Goal: Navigation & Orientation: Find specific page/section

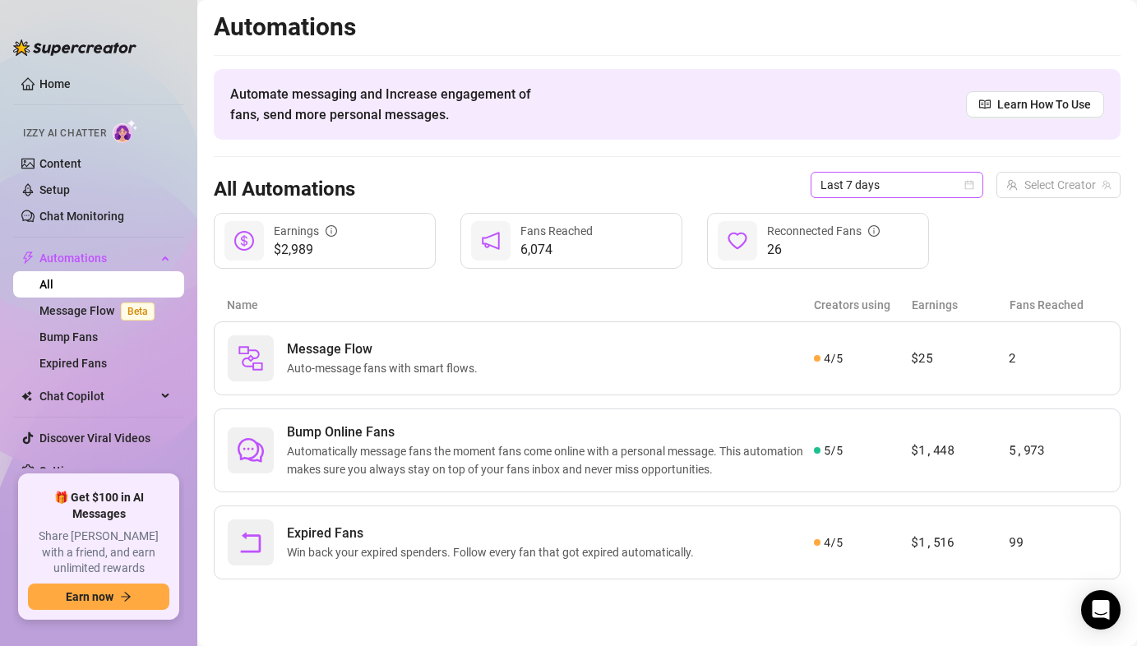
click at [861, 183] on span "Last 7 days" at bounding box center [897, 185] width 153 height 25
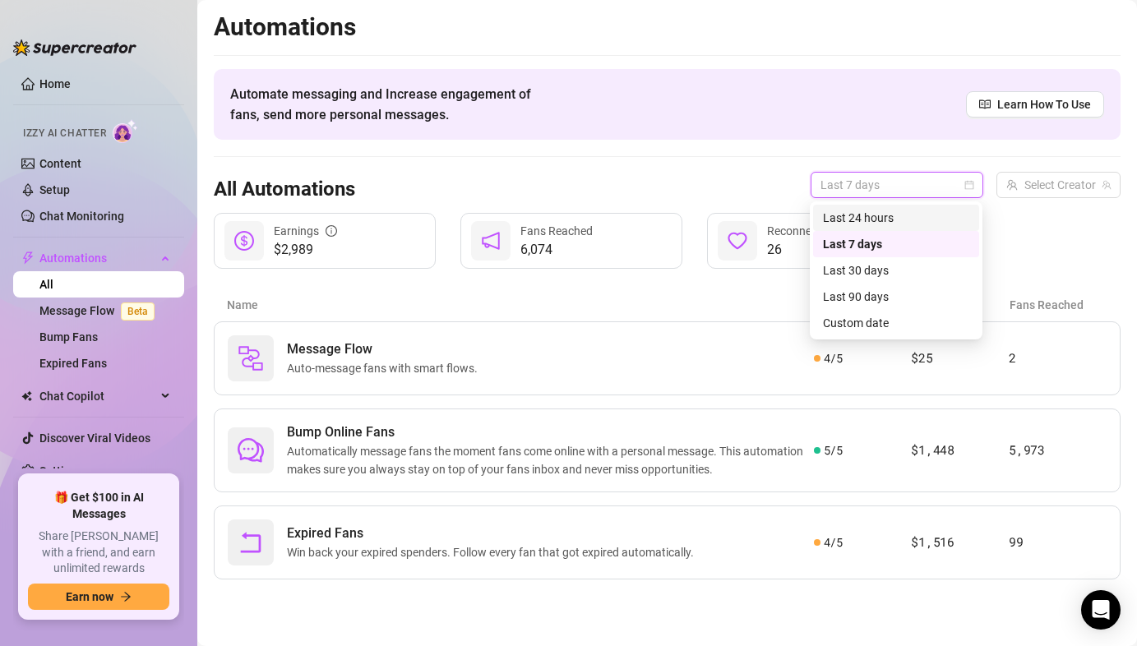
click at [851, 215] on div "Last 24 hours" at bounding box center [896, 218] width 146 height 18
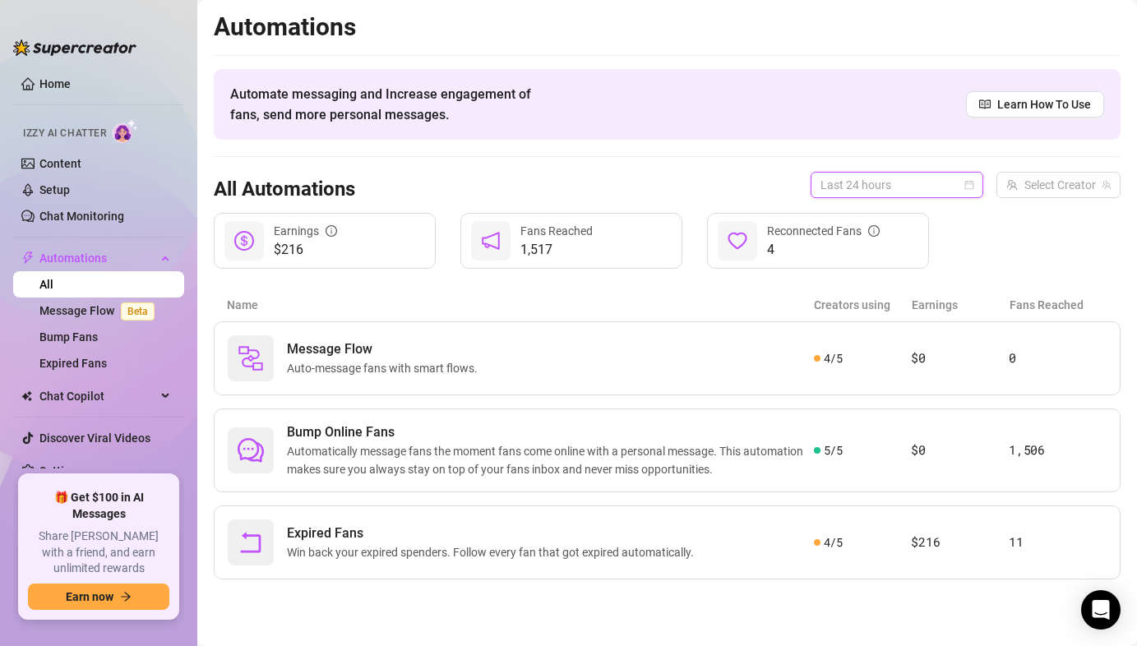
click at [851, 186] on span "Last 24 hours" at bounding box center [897, 185] width 153 height 25
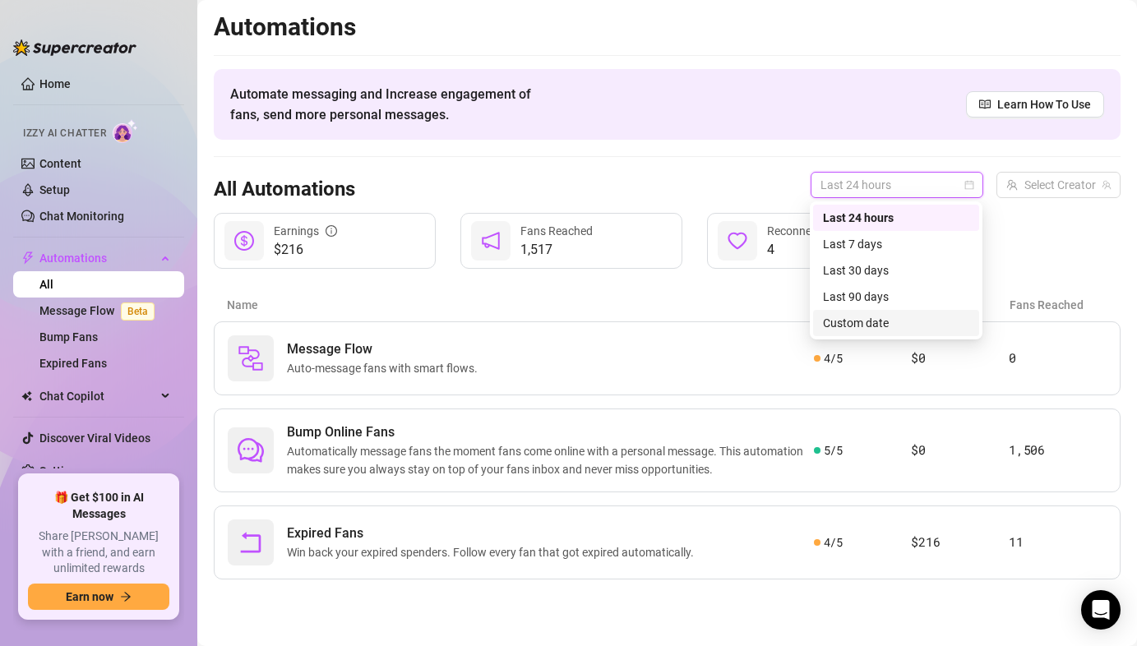
click at [586, 285] on div "Automations Automate messaging and Increase engagement of fans, send more perso…" at bounding box center [667, 296] width 907 height 568
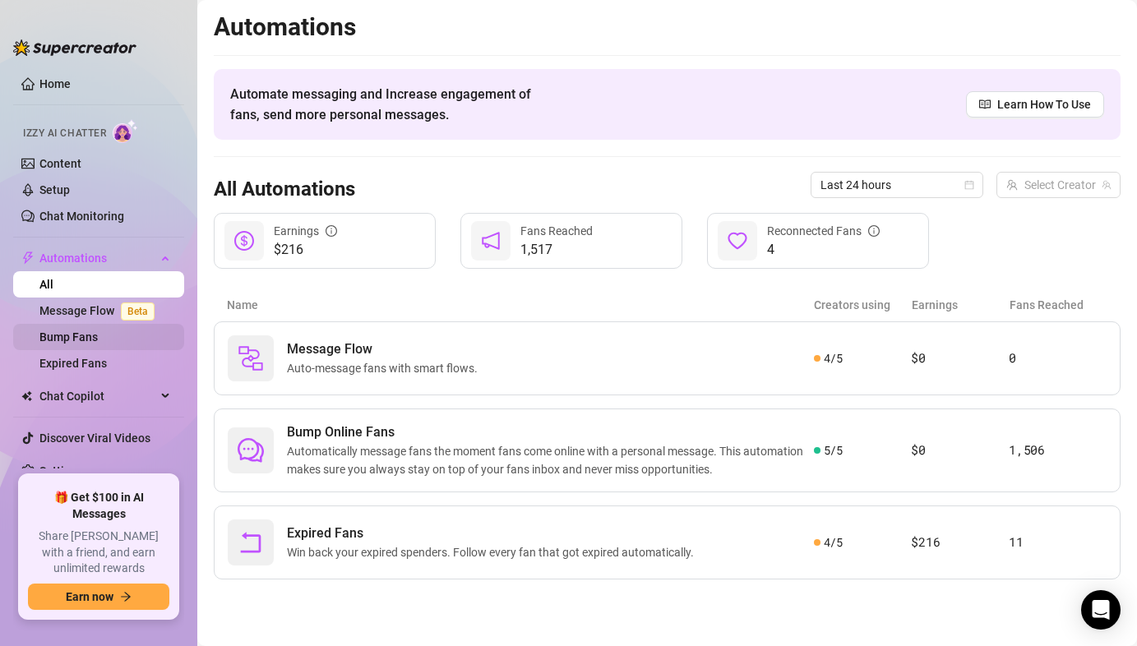
click at [90, 332] on link "Bump Fans" at bounding box center [68, 337] width 58 height 13
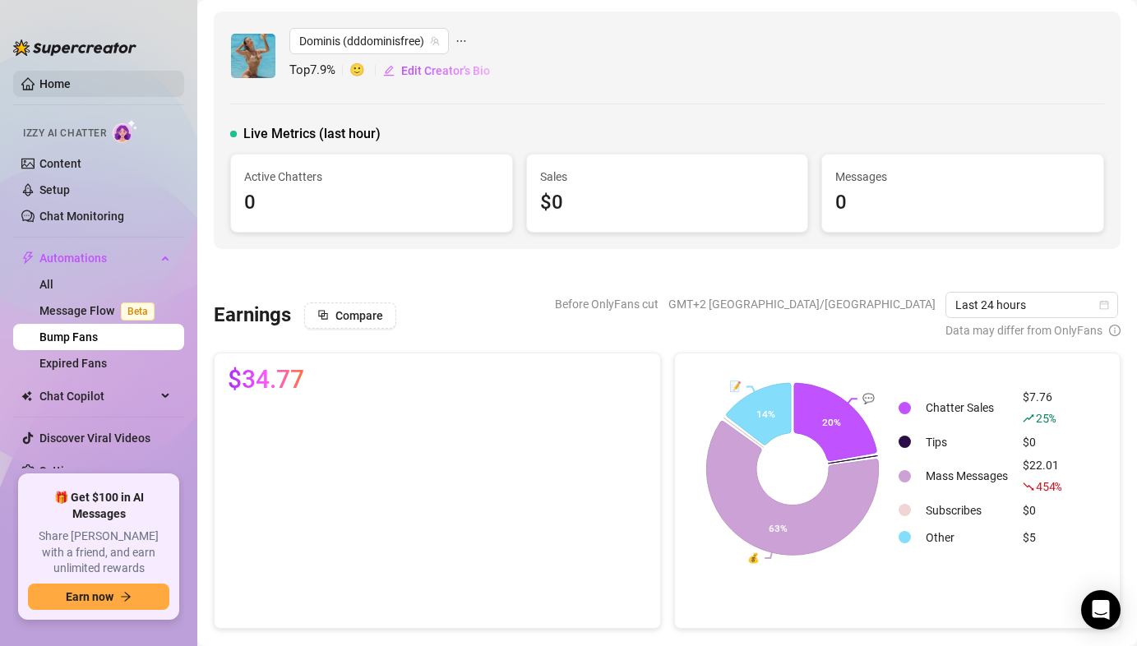
click at [52, 82] on link "Home" at bounding box center [54, 83] width 31 height 13
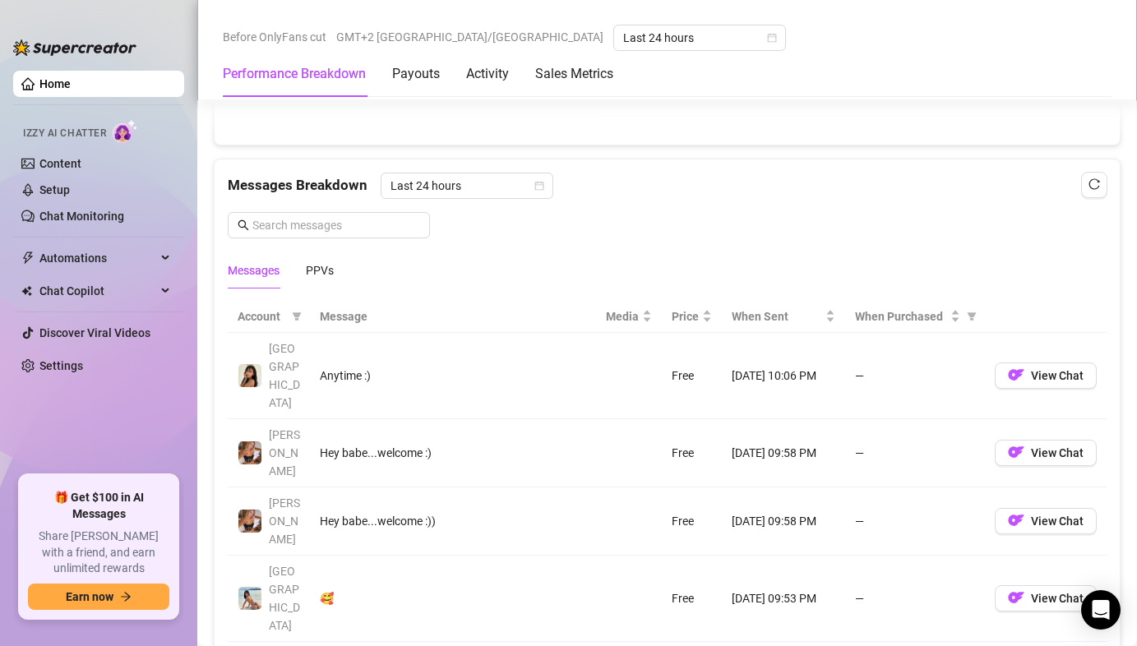
scroll to position [1407, 0]
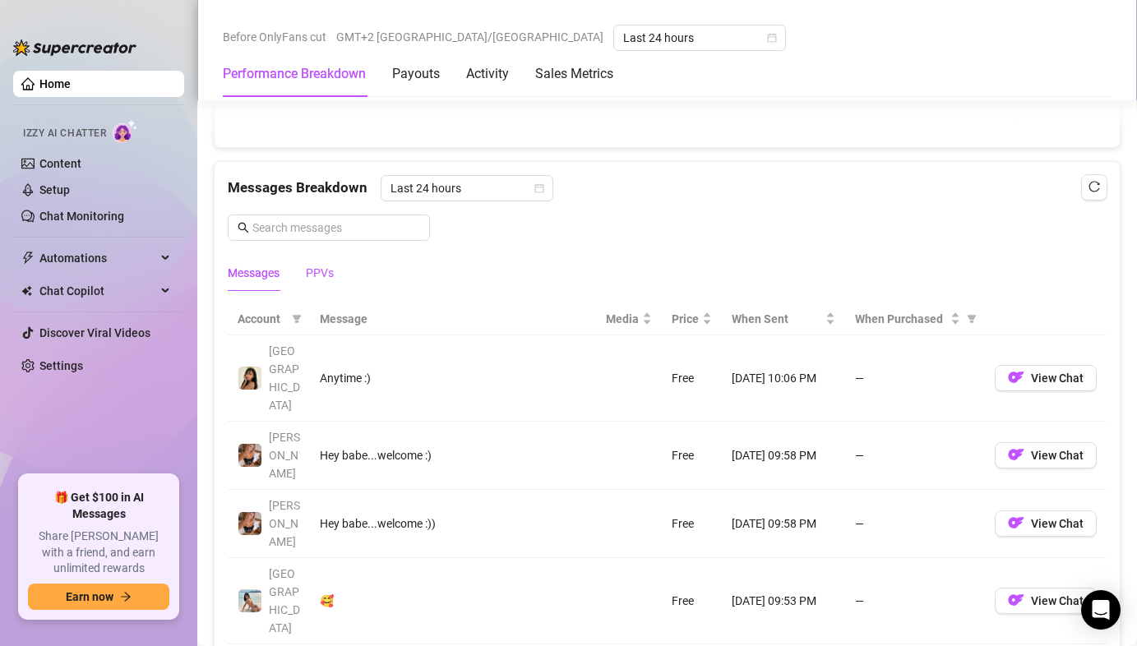
click at [327, 264] on div "PPVs" at bounding box center [320, 273] width 28 height 18
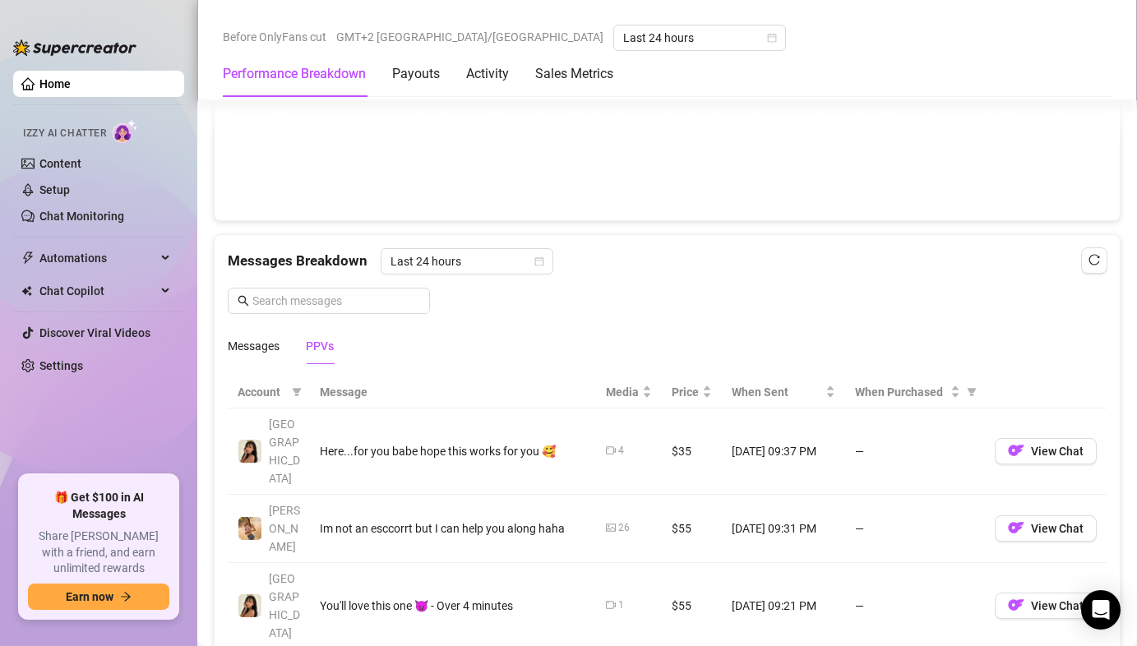
scroll to position [1300, 0]
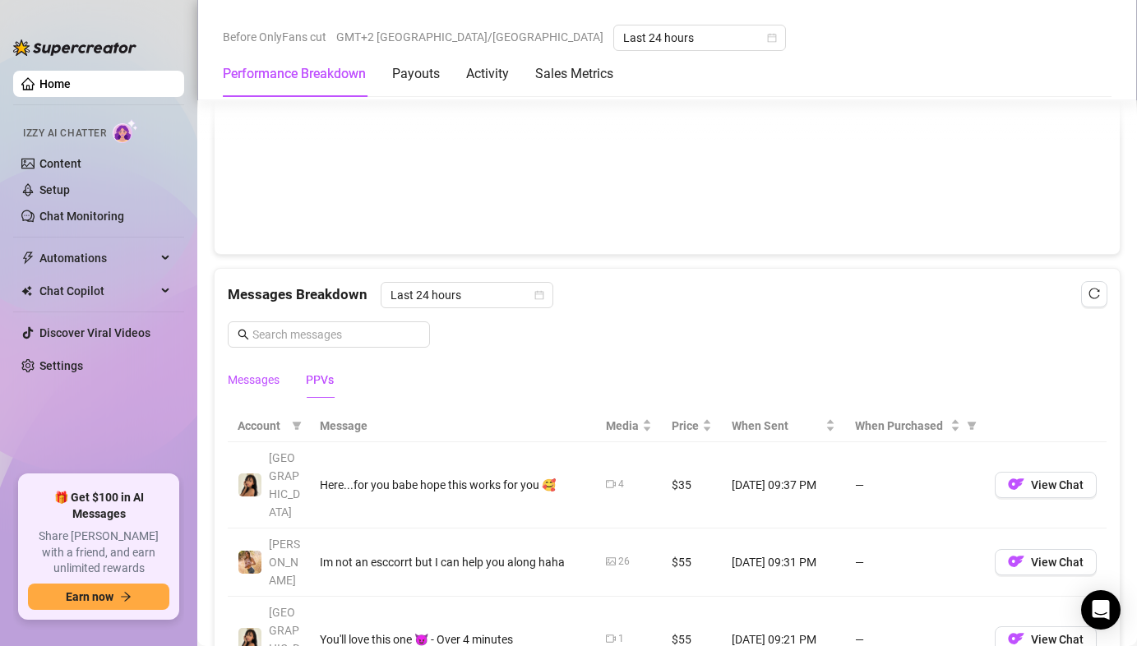
click at [260, 377] on div "Messages" at bounding box center [254, 380] width 52 height 18
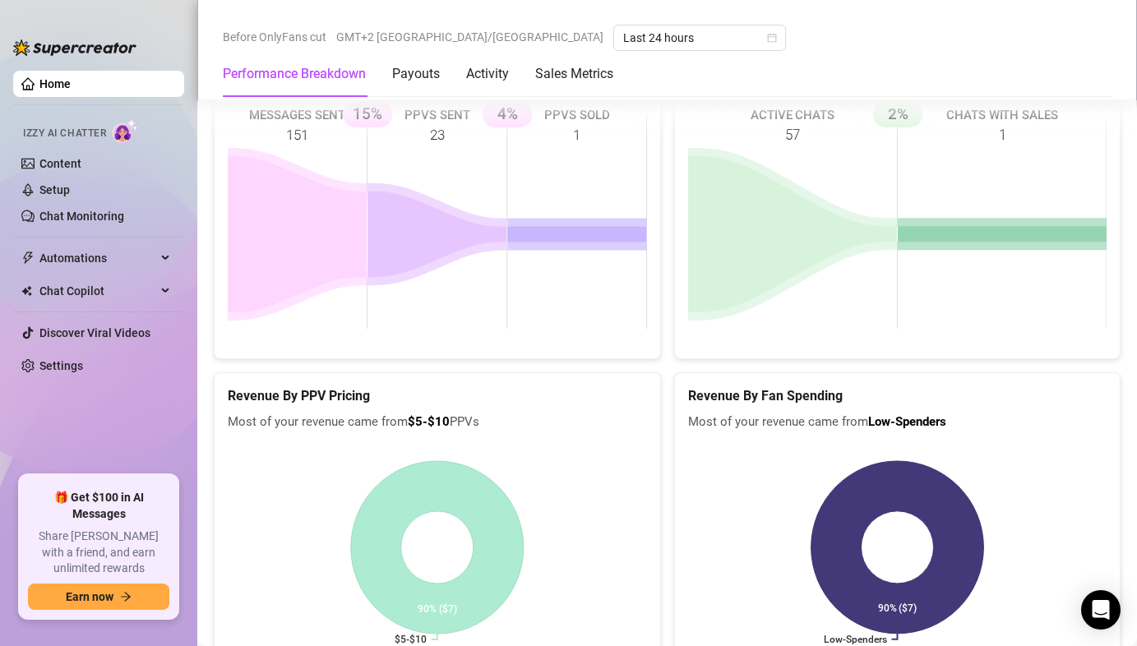
scroll to position [2655, 0]
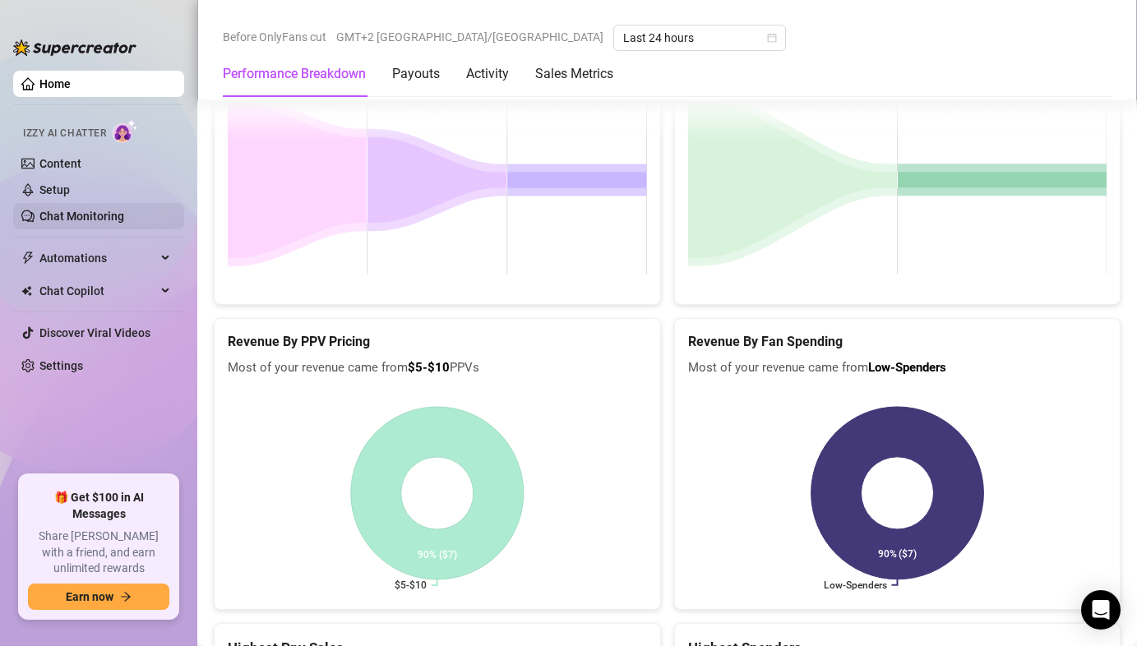
click at [124, 217] on link "Chat Monitoring" at bounding box center [81, 216] width 85 height 13
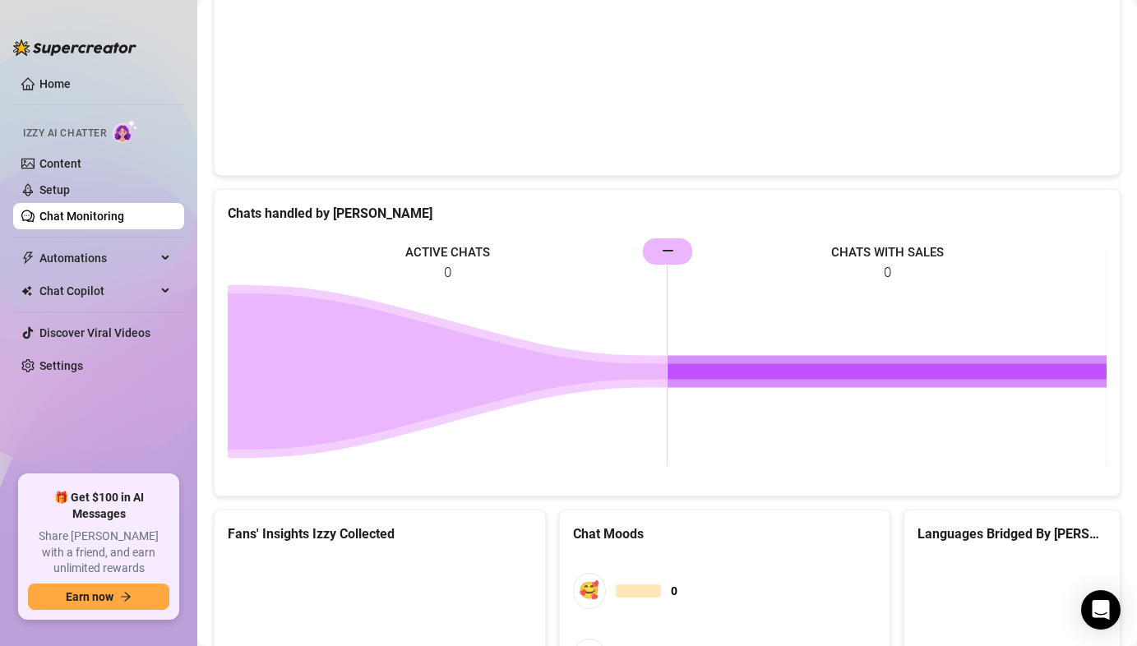
scroll to position [833, 0]
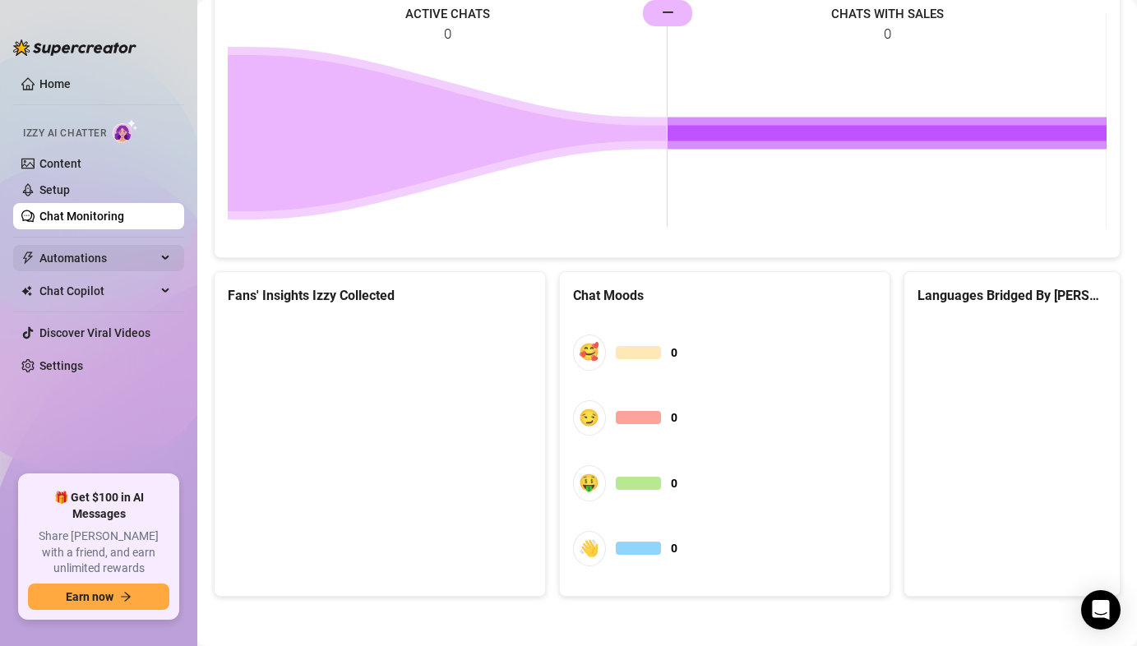
click at [110, 259] on span "Automations" at bounding box center [97, 258] width 117 height 26
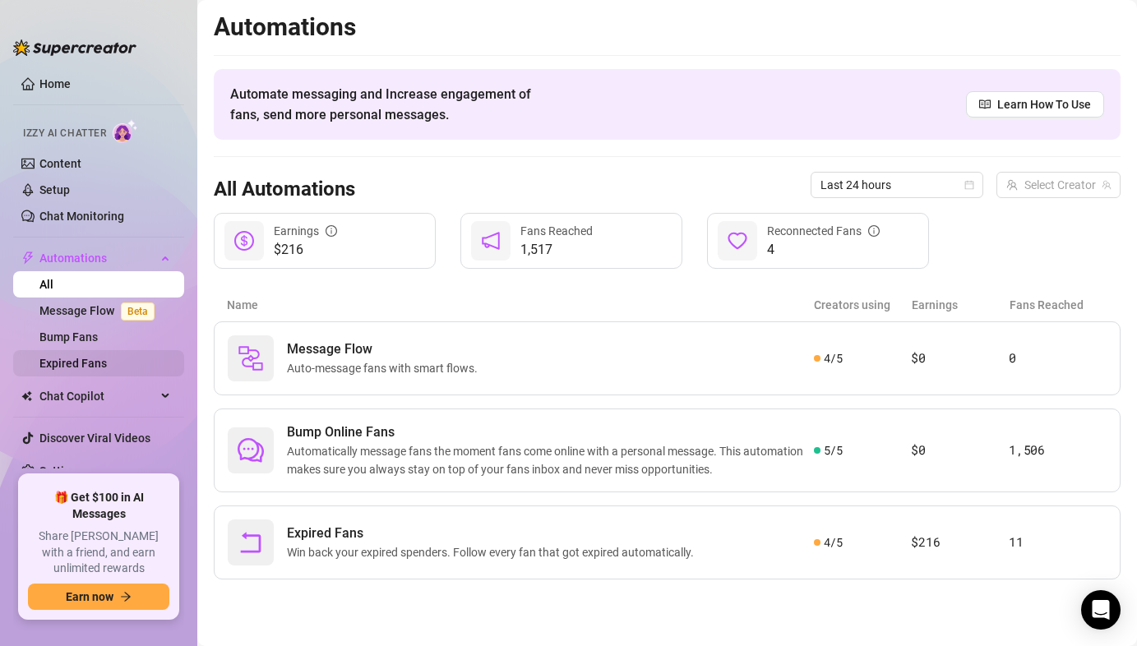
click at [107, 359] on link "Expired Fans" at bounding box center [72, 363] width 67 height 13
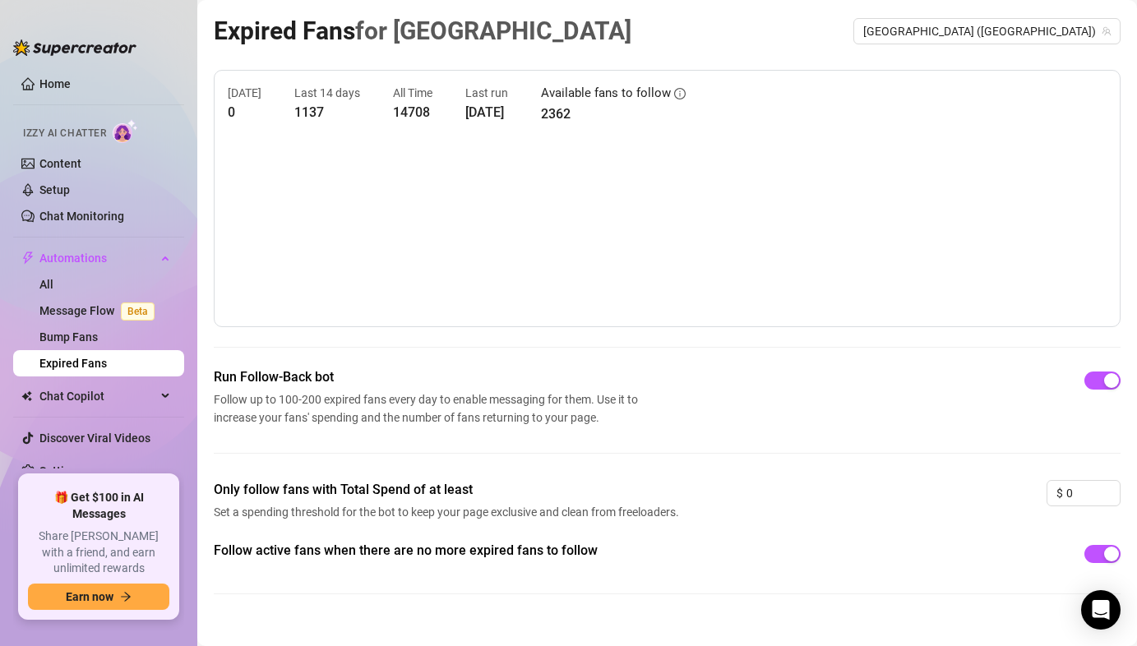
scroll to position [24, 0]
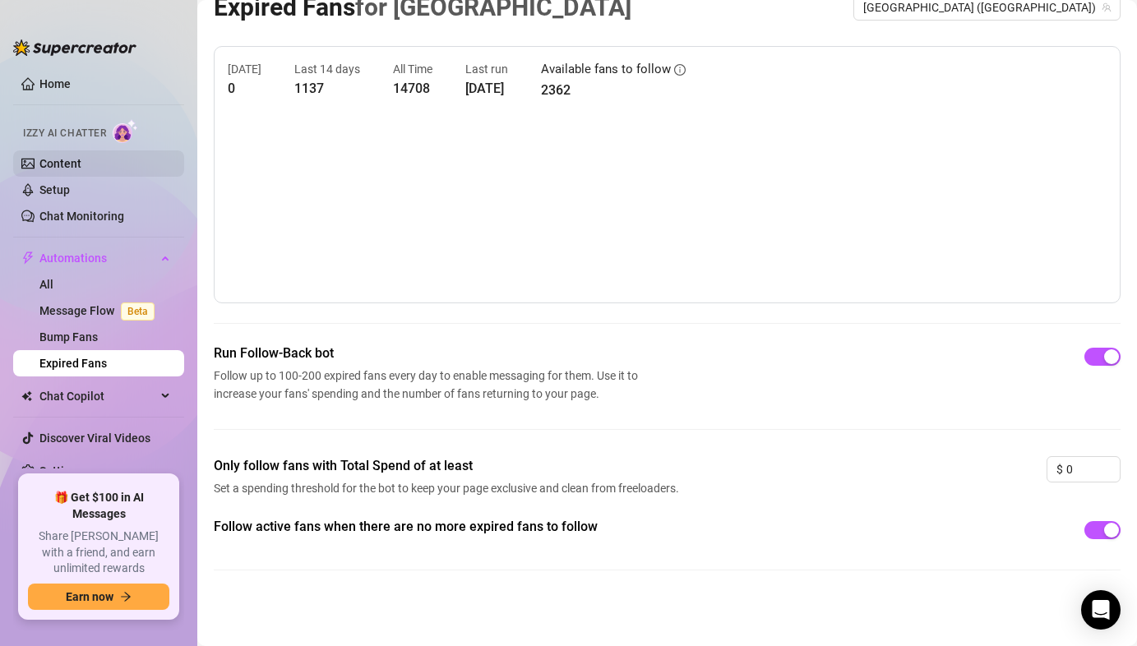
click at [73, 164] on link "Content" at bounding box center [60, 163] width 42 height 13
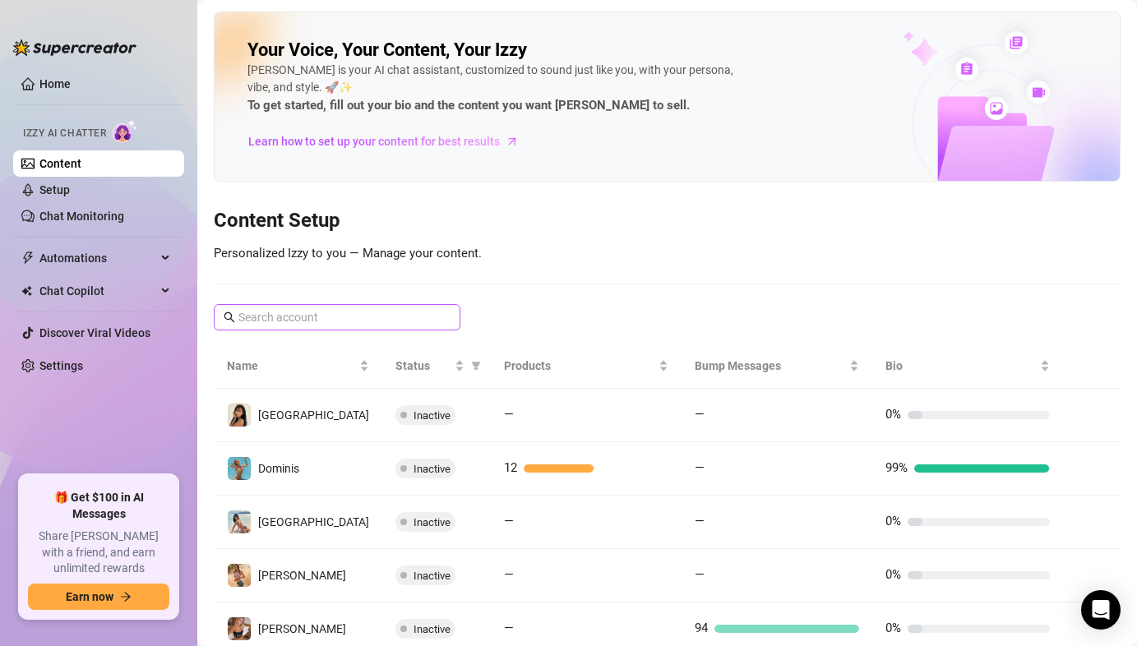
scroll to position [59, 0]
